Goal: Information Seeking & Learning: Find specific fact

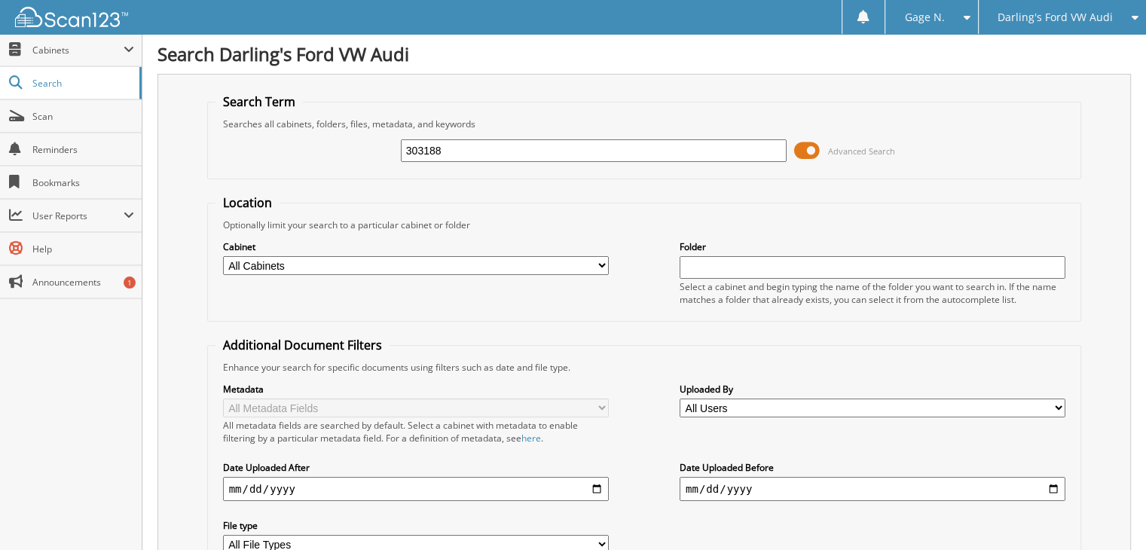
drag, startPoint x: 467, startPoint y: 151, endPoint x: 365, endPoint y: 145, distance: 102.7
click at [365, 145] on div "303188 Advanced Search" at bounding box center [644, 150] width 858 height 41
type input "305541"
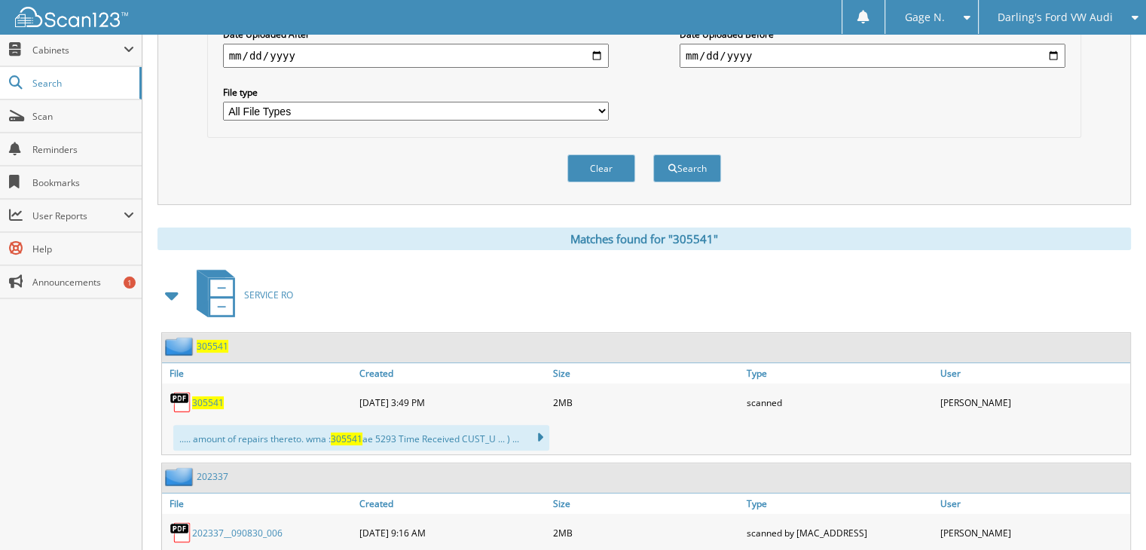
scroll to position [452, 0]
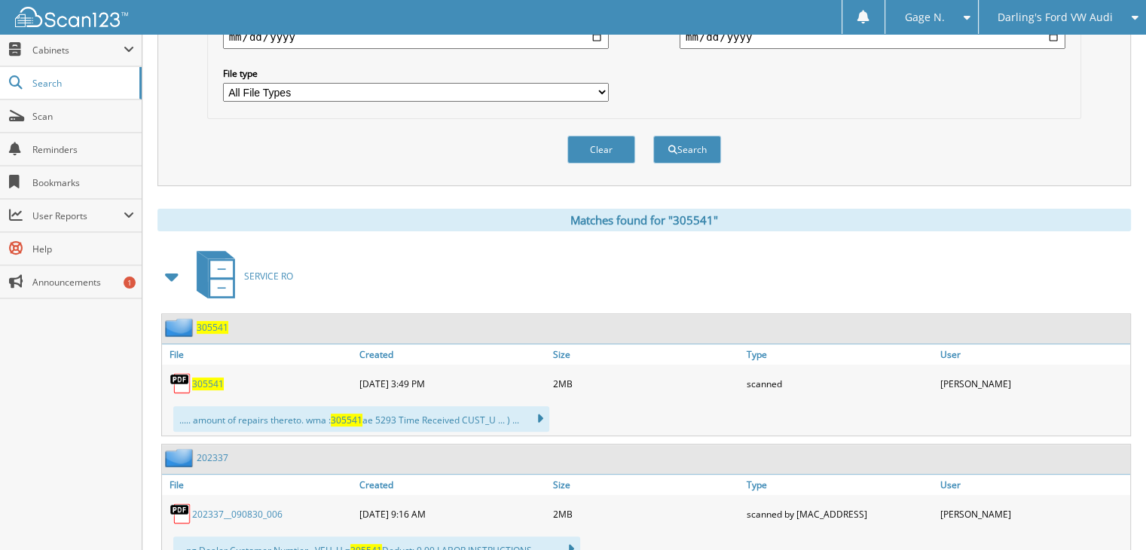
click at [213, 377] on span "305541" at bounding box center [208, 383] width 32 height 13
click at [217, 377] on span "305541" at bounding box center [208, 383] width 32 height 13
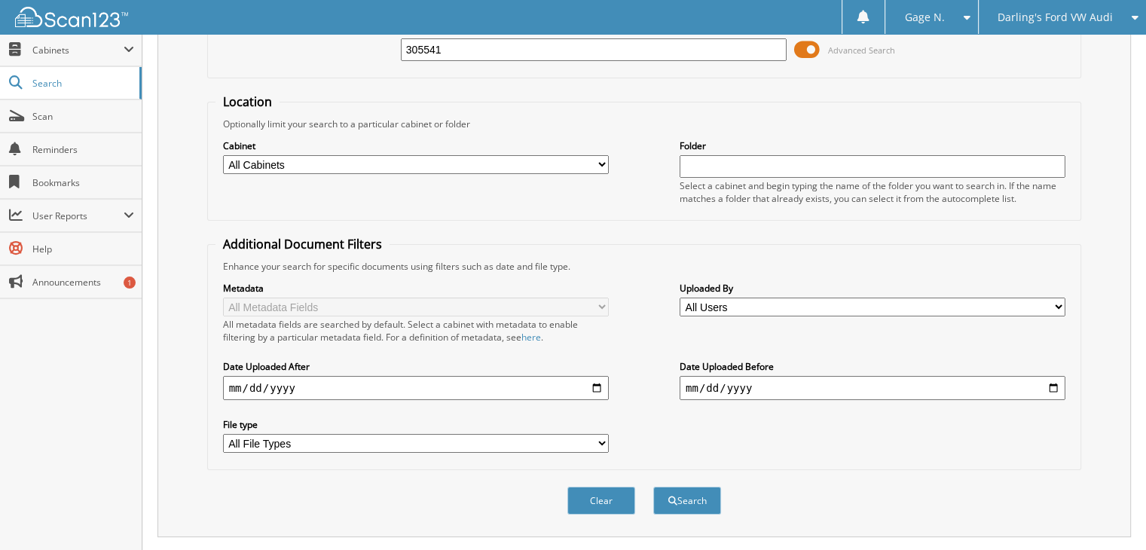
scroll to position [0, 0]
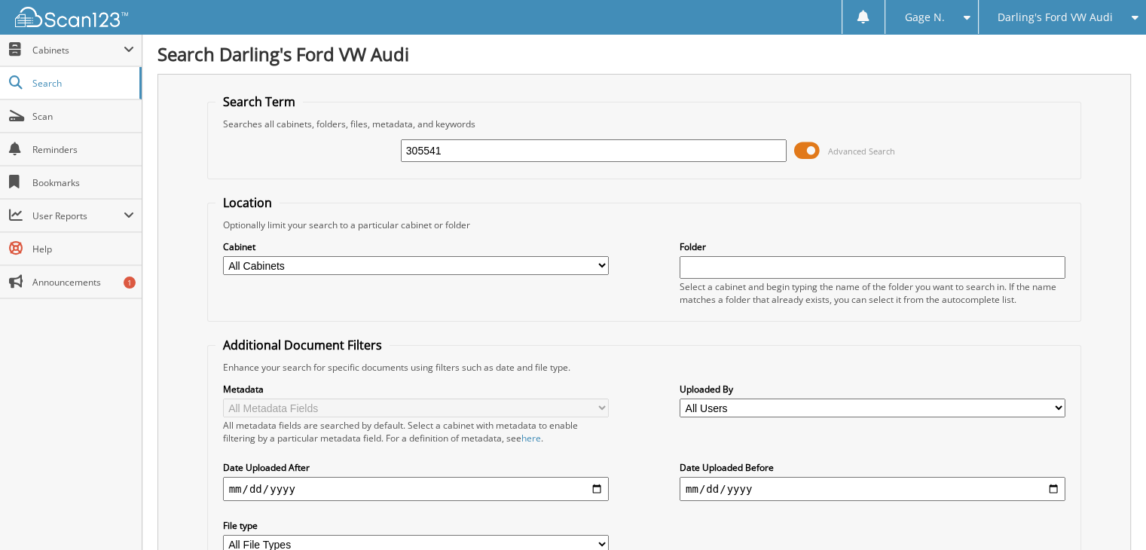
drag, startPoint x: 445, startPoint y: 142, endPoint x: 361, endPoint y: 147, distance: 84.5
click at [361, 147] on div "305541 Advanced Search" at bounding box center [644, 150] width 858 height 41
type input "308442"
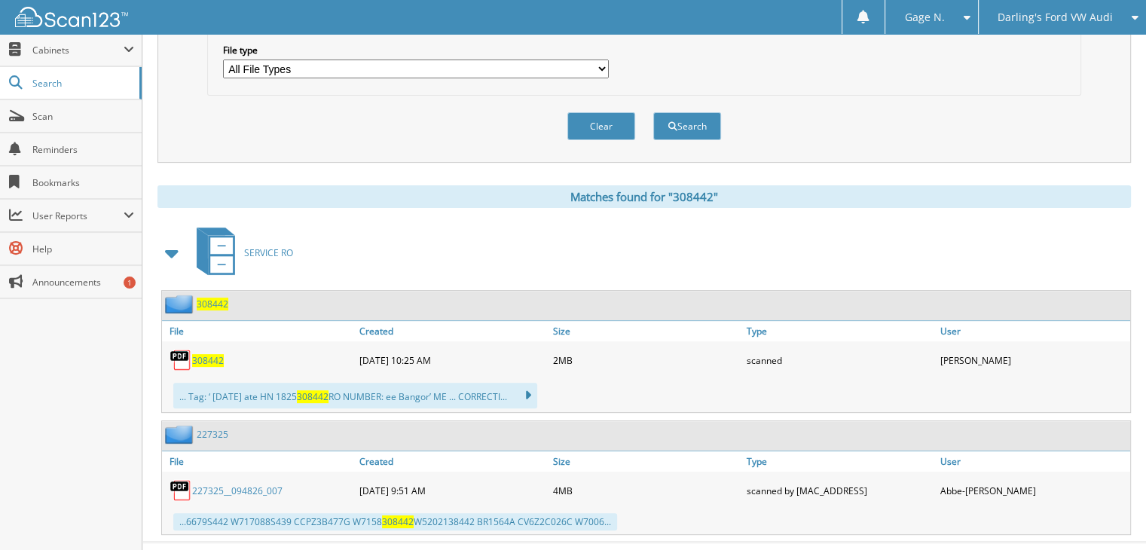
scroll to position [488, 0]
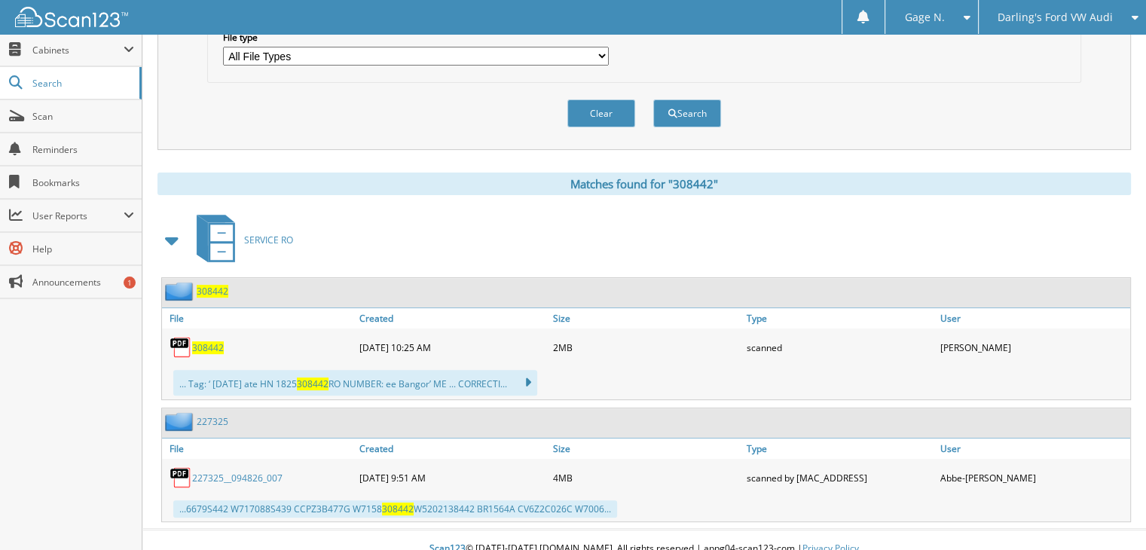
click at [209, 341] on span "308442" at bounding box center [208, 347] width 32 height 13
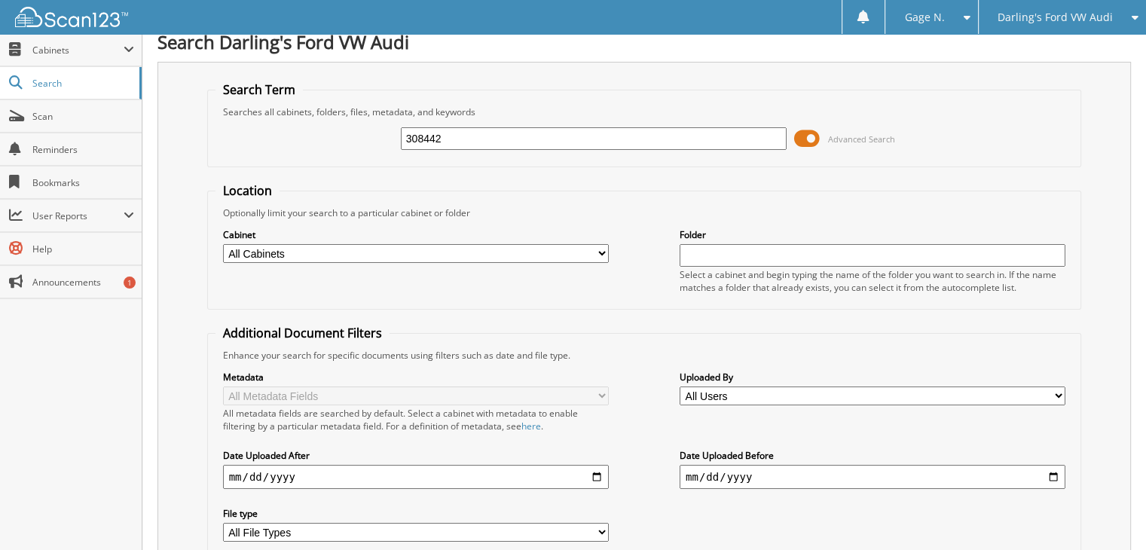
scroll to position [0, 0]
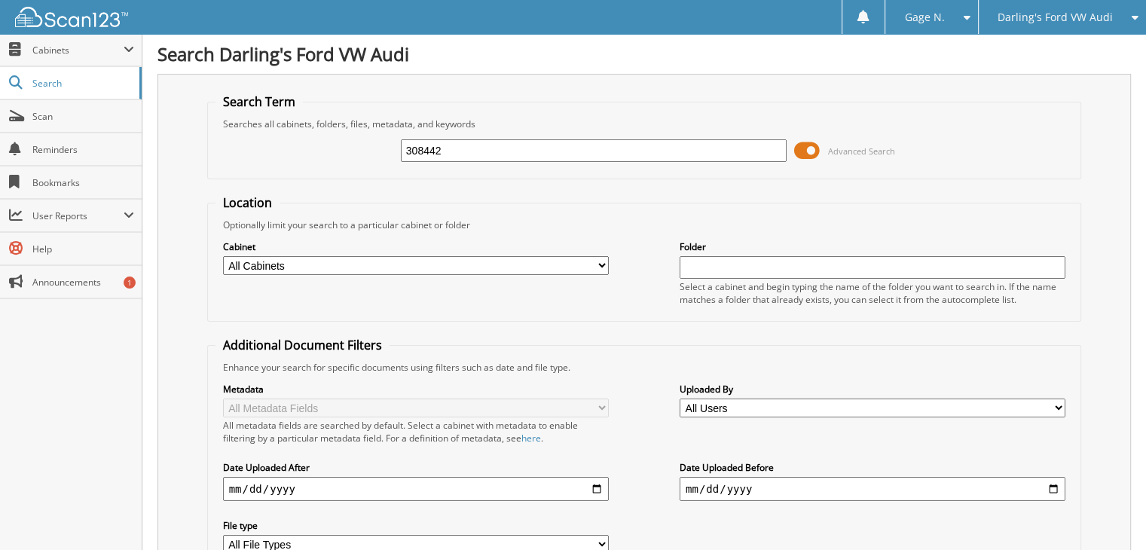
drag, startPoint x: 460, startPoint y: 148, endPoint x: 353, endPoint y: 140, distance: 107.3
click at [353, 140] on div "308442 Advanced Search" at bounding box center [644, 150] width 858 height 41
type input "297860"
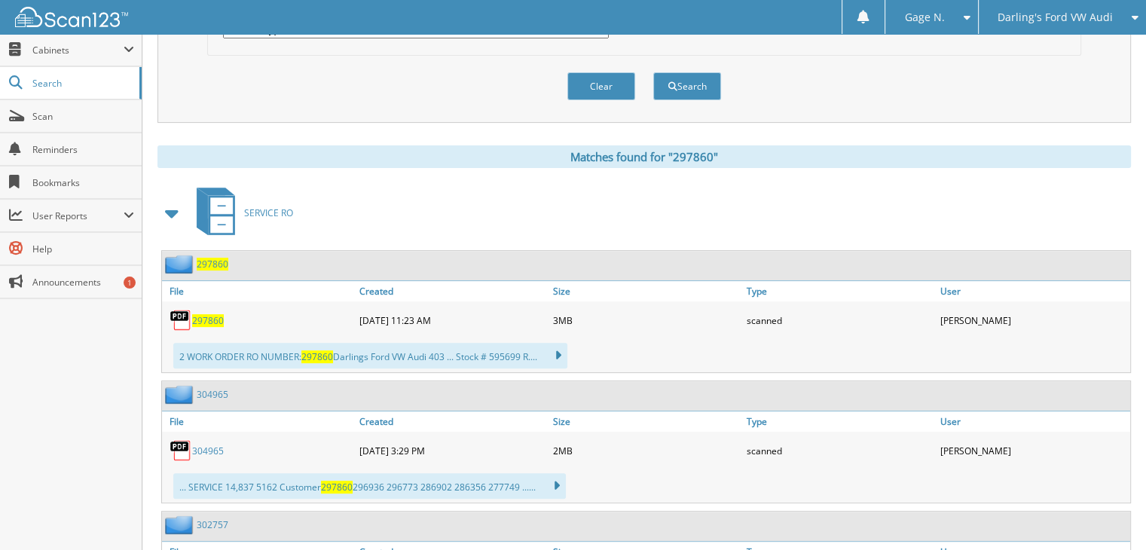
scroll to position [527, 0]
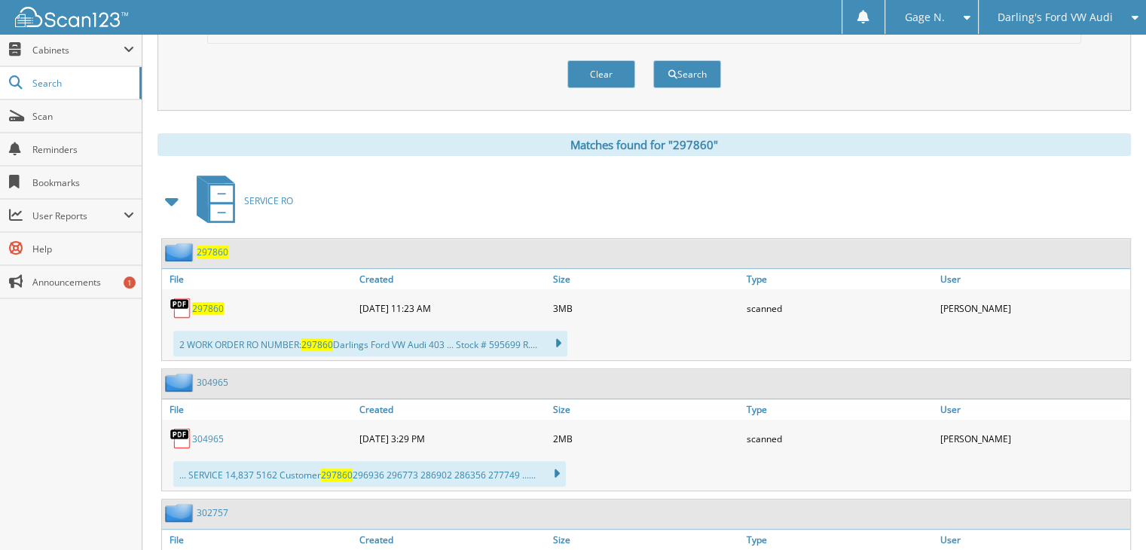
click at [214, 302] on span "297860" at bounding box center [208, 308] width 32 height 13
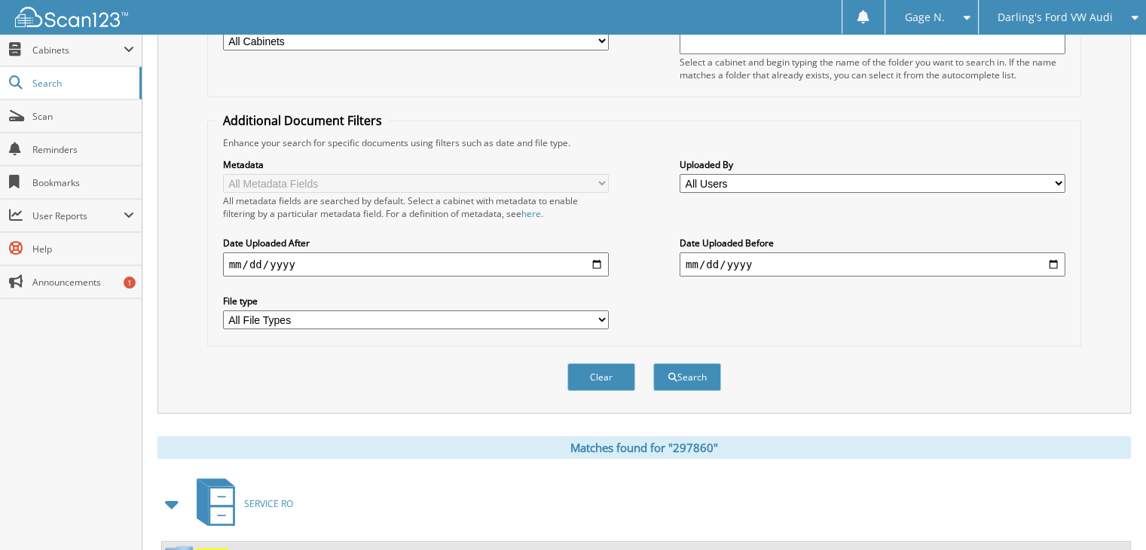
scroll to position [0, 0]
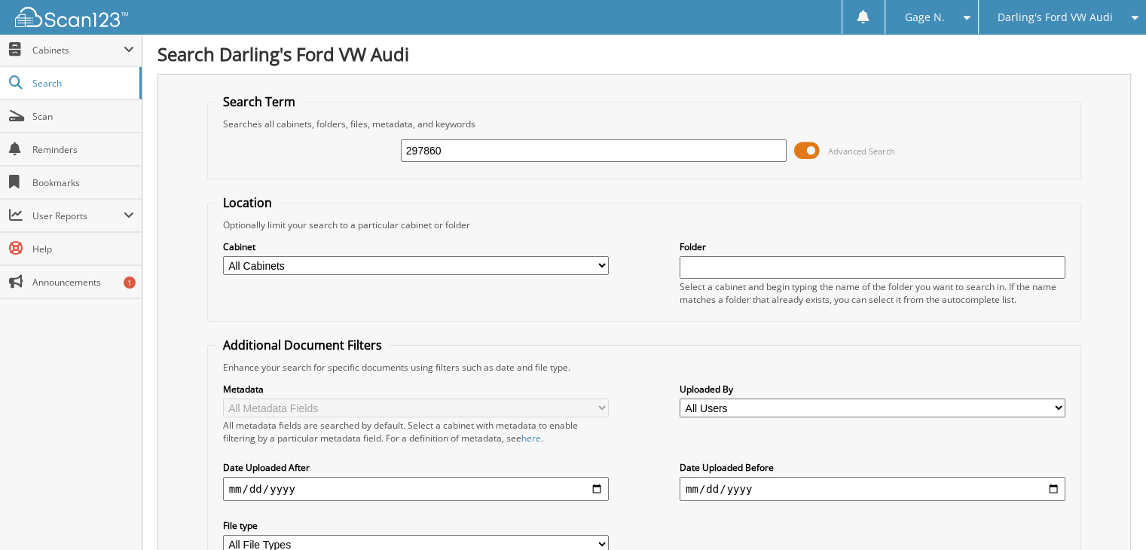
drag, startPoint x: 466, startPoint y: 144, endPoint x: 378, endPoint y: 133, distance: 88.9
click at [379, 133] on div "297860 Advanced Search" at bounding box center [644, 150] width 858 height 41
type input "308780"
drag, startPoint x: 498, startPoint y: 154, endPoint x: 365, endPoint y: 147, distance: 133.6
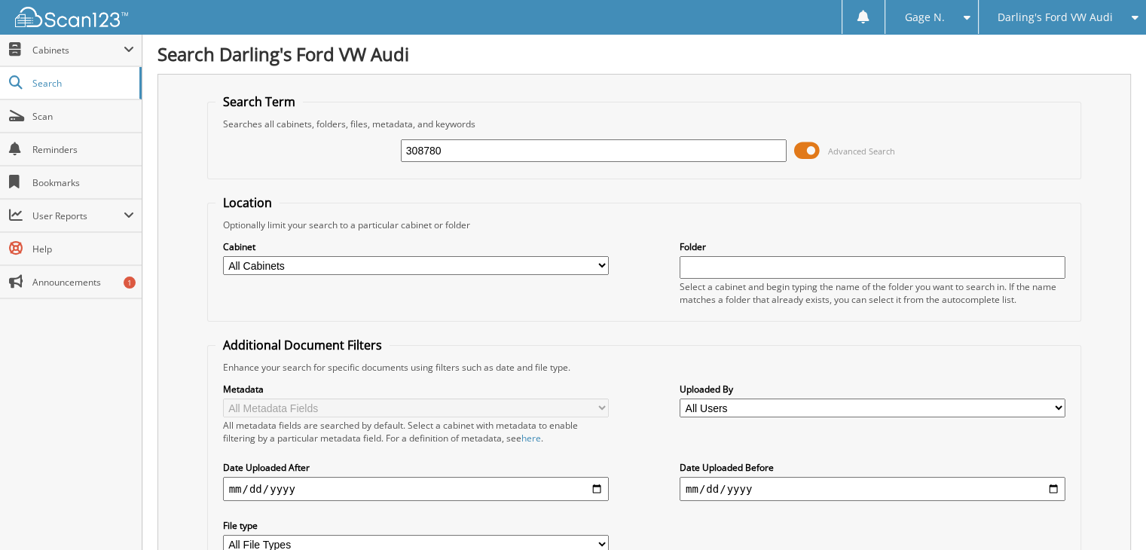
click at [365, 147] on div "308780 Advanced Search" at bounding box center [644, 150] width 858 height 41
type input "309038"
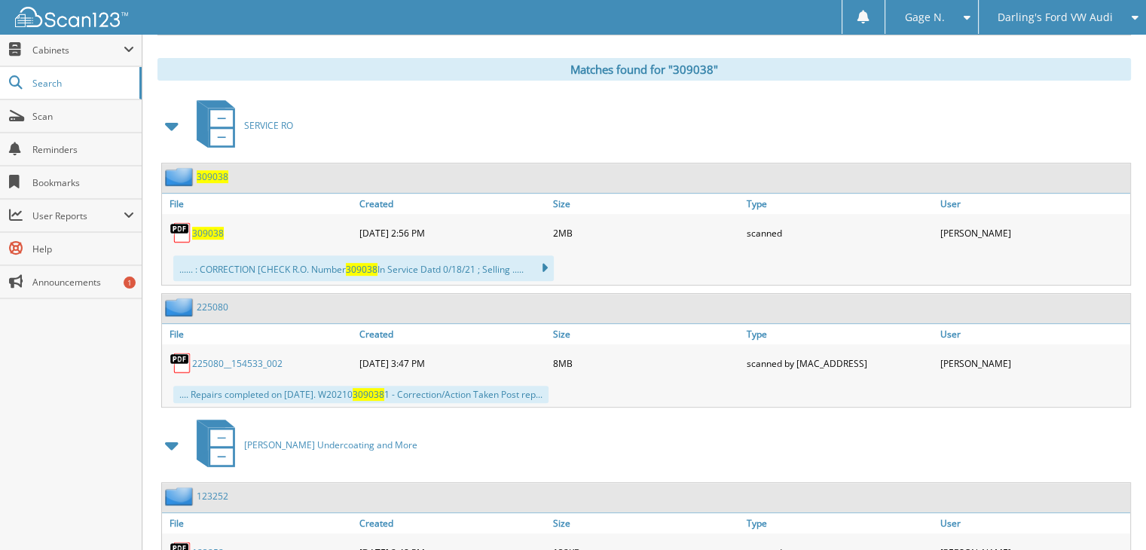
click at [215, 227] on span "309038" at bounding box center [208, 233] width 32 height 13
